Goal: Check status: Check status

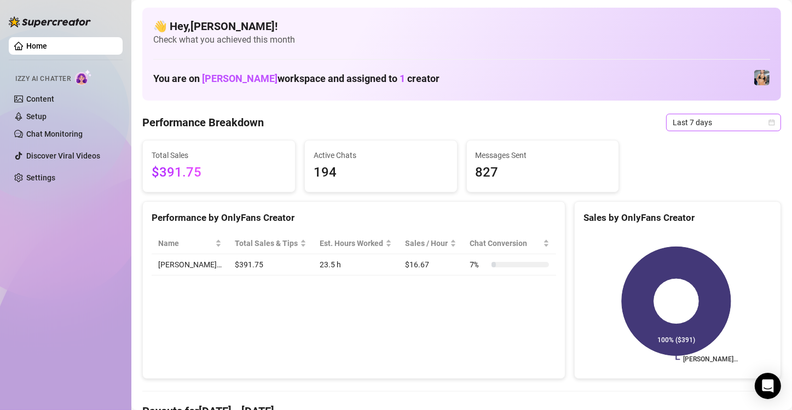
click at [672, 125] on span "Last 7 days" at bounding box center [723, 122] width 102 height 16
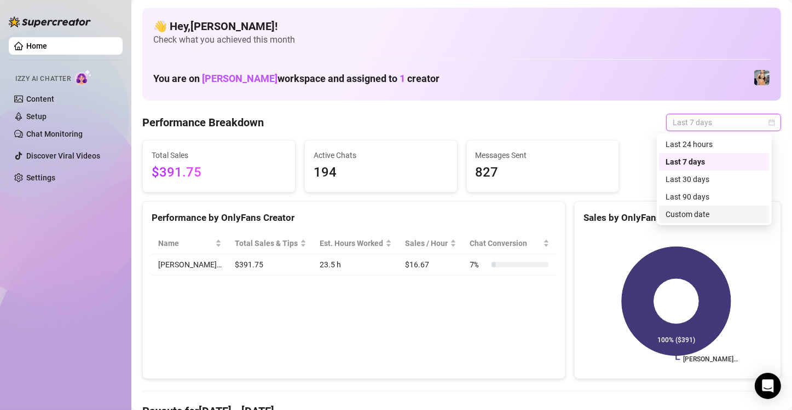
click at [678, 217] on div "Custom date" at bounding box center [713, 214] width 97 height 12
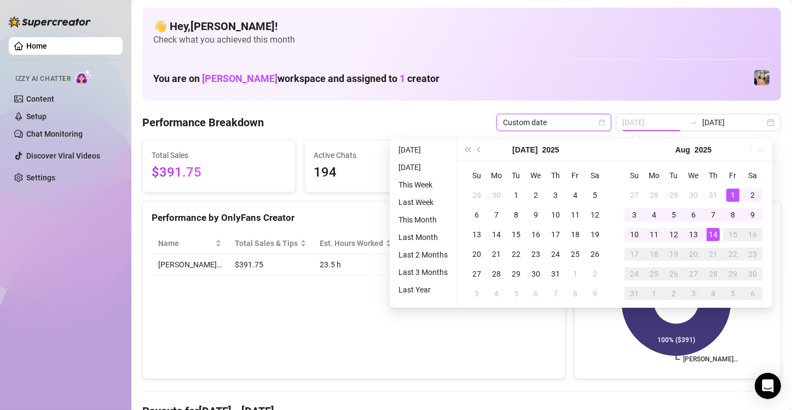
click at [730, 195] on div "1" at bounding box center [732, 195] width 13 height 13
click at [715, 232] on div "14" at bounding box center [712, 234] width 13 height 13
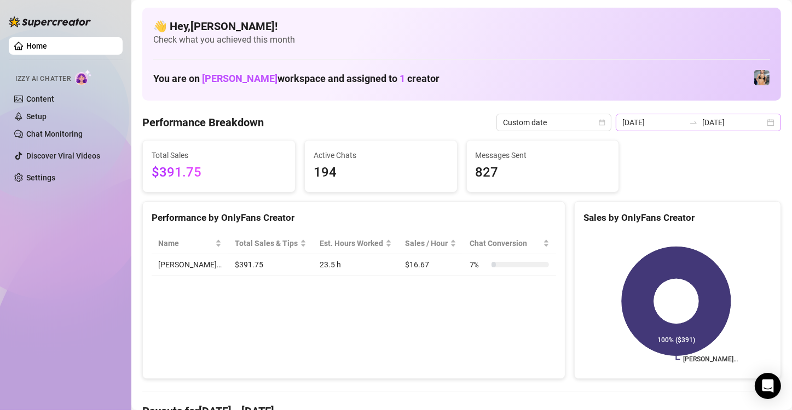
click at [763, 125] on div "[DATE] [DATE]" at bounding box center [698, 123] width 165 height 18
click at [762, 123] on div "[DATE] [DATE]" at bounding box center [698, 123] width 165 height 18
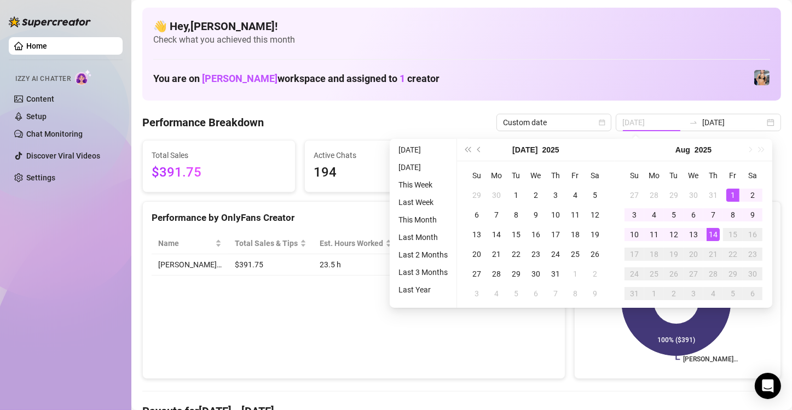
click at [729, 191] on div "1" at bounding box center [732, 195] width 13 height 13
type input "[DATE]"
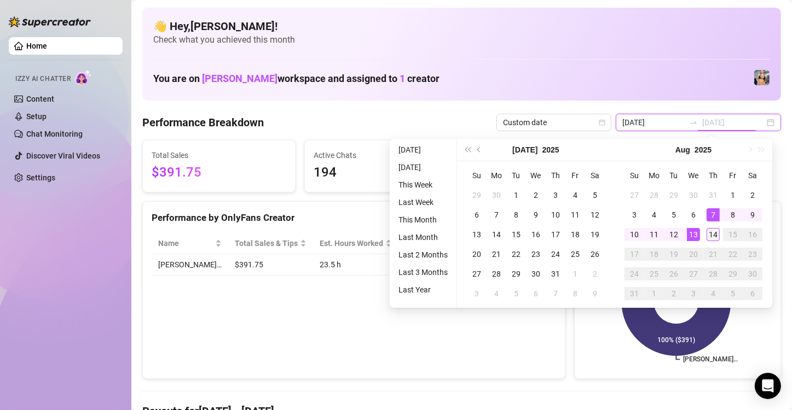
type input "[DATE]"
click at [711, 233] on div "14" at bounding box center [712, 234] width 13 height 13
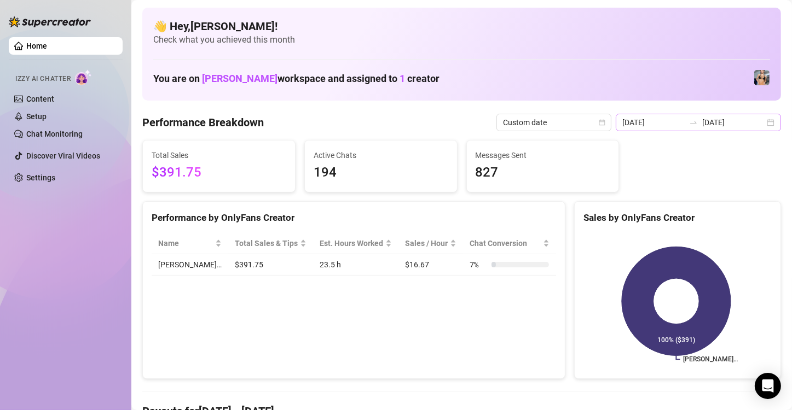
click at [764, 126] on div "[DATE] [DATE]" at bounding box center [698, 123] width 165 height 18
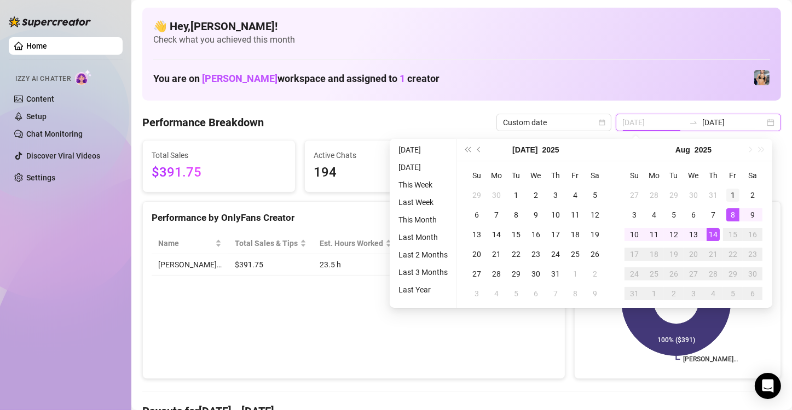
type input "[DATE]"
click at [733, 196] on div "1" at bounding box center [732, 195] width 13 height 13
type input "[DATE]"
click at [711, 234] on div "14" at bounding box center [712, 234] width 13 height 13
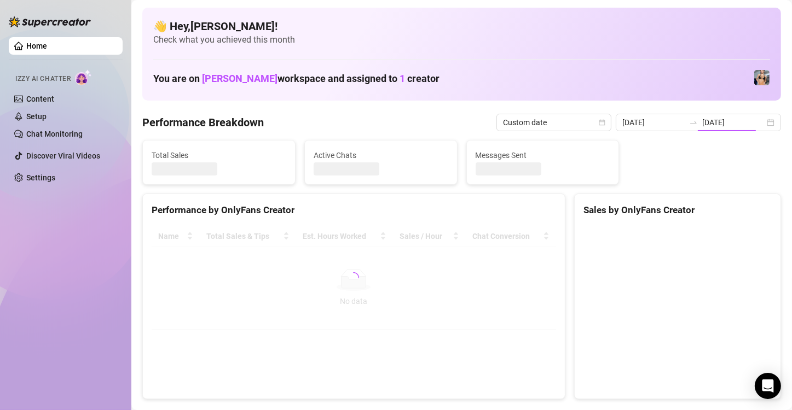
type input "[DATE]"
